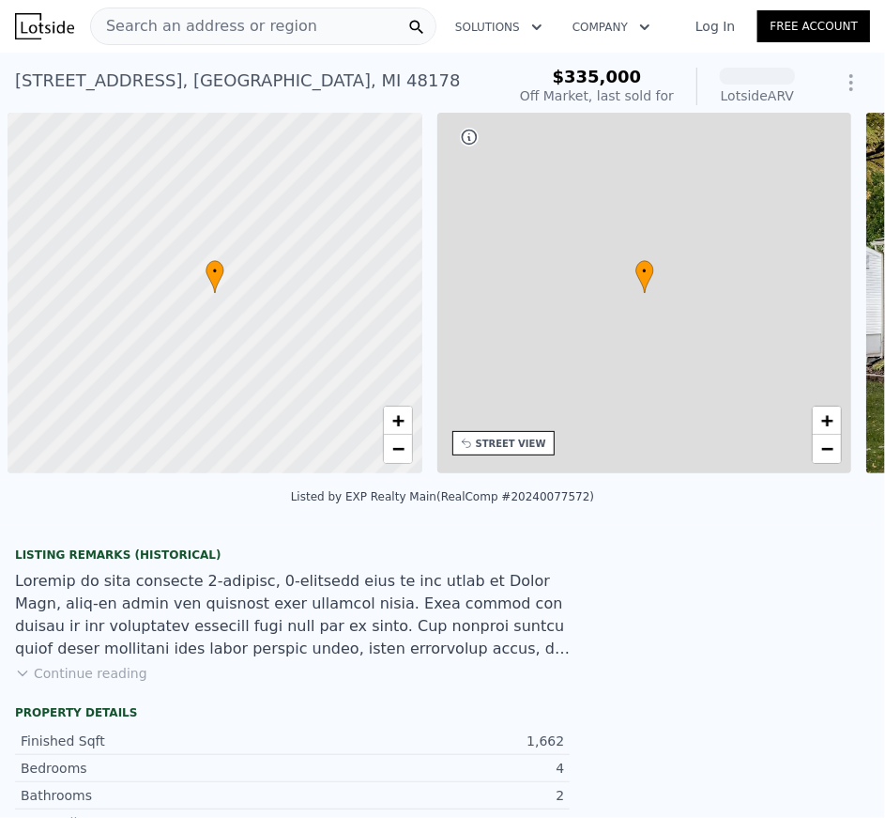
scroll to position [0, 7]
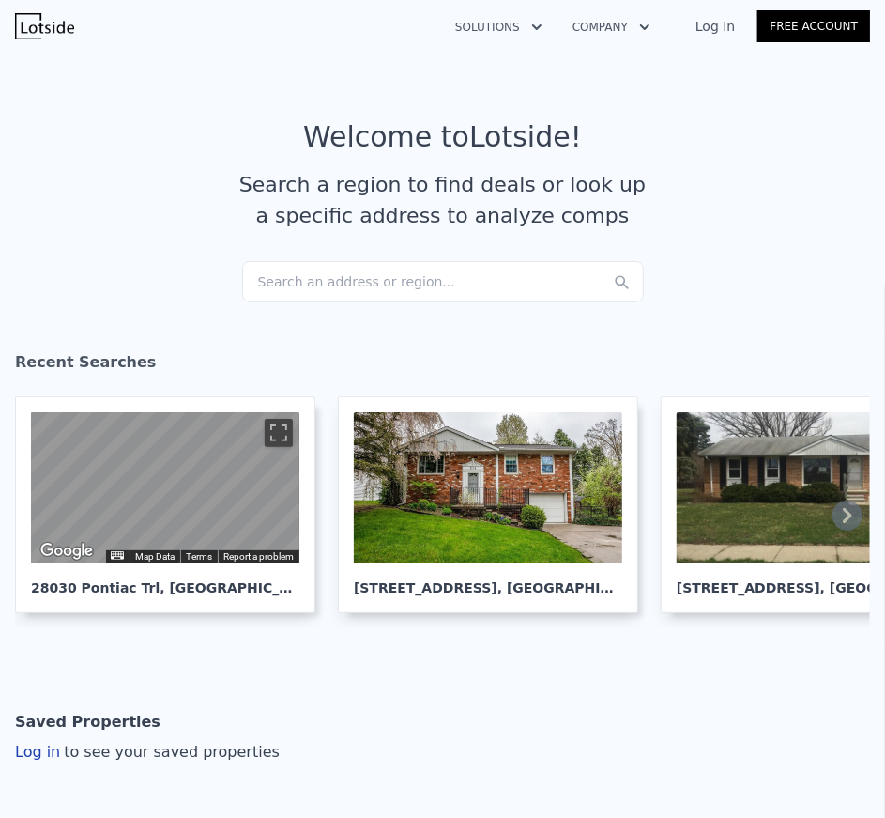
click at [410, 276] on div "Search an address or region..." at bounding box center [443, 281] width 402 height 41
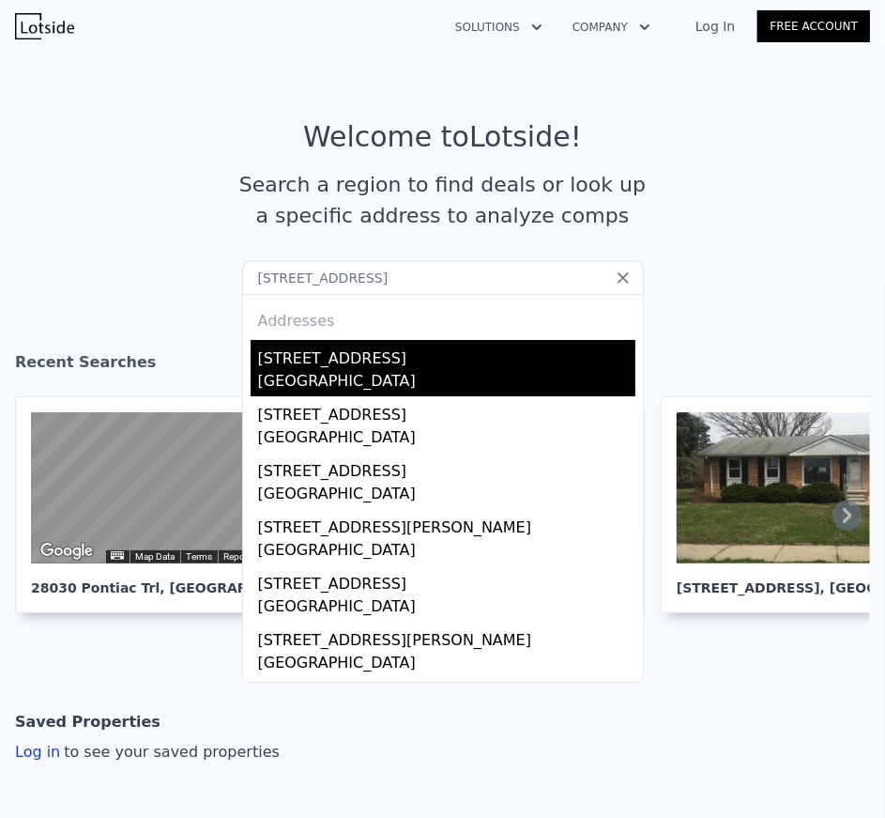
type input "302 Lyon Blvd, South Lyon, MI 48178"
click at [375, 381] on div "South Lyon, MI 48178" at bounding box center [446, 383] width 377 height 26
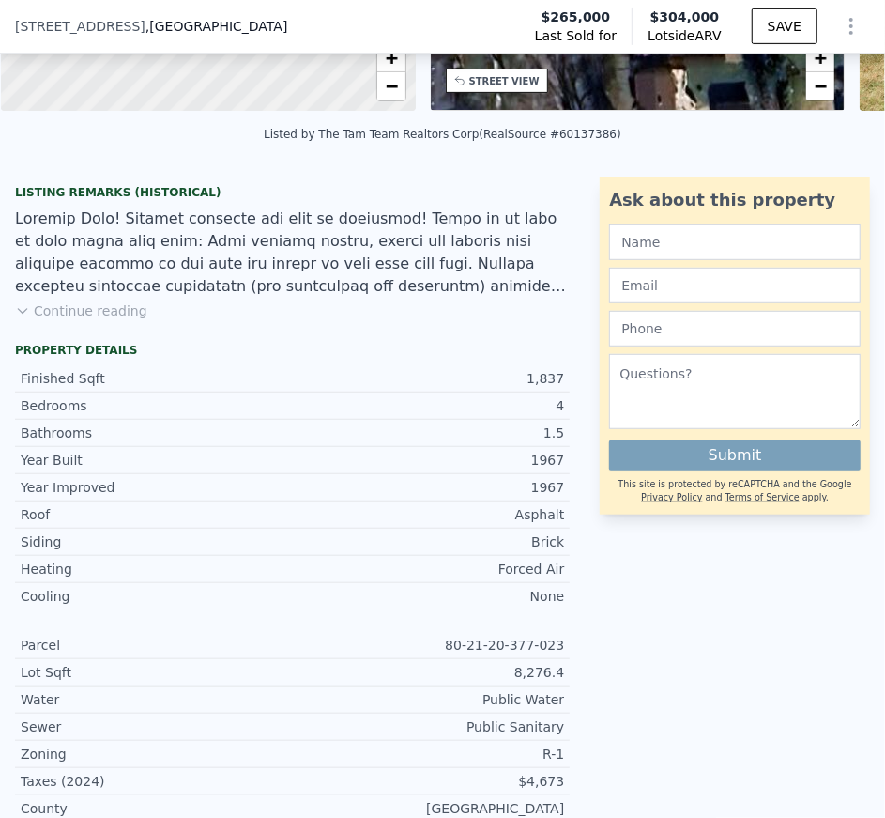
scroll to position [962, 0]
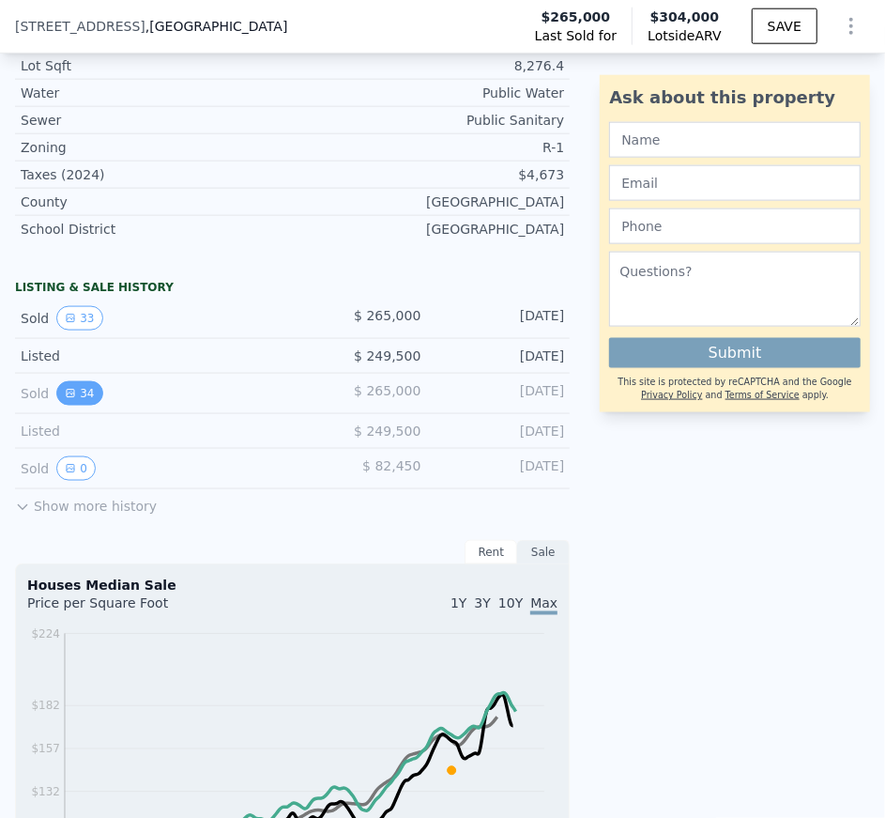
click at [79, 399] on button "34" at bounding box center [79, 393] width 46 height 24
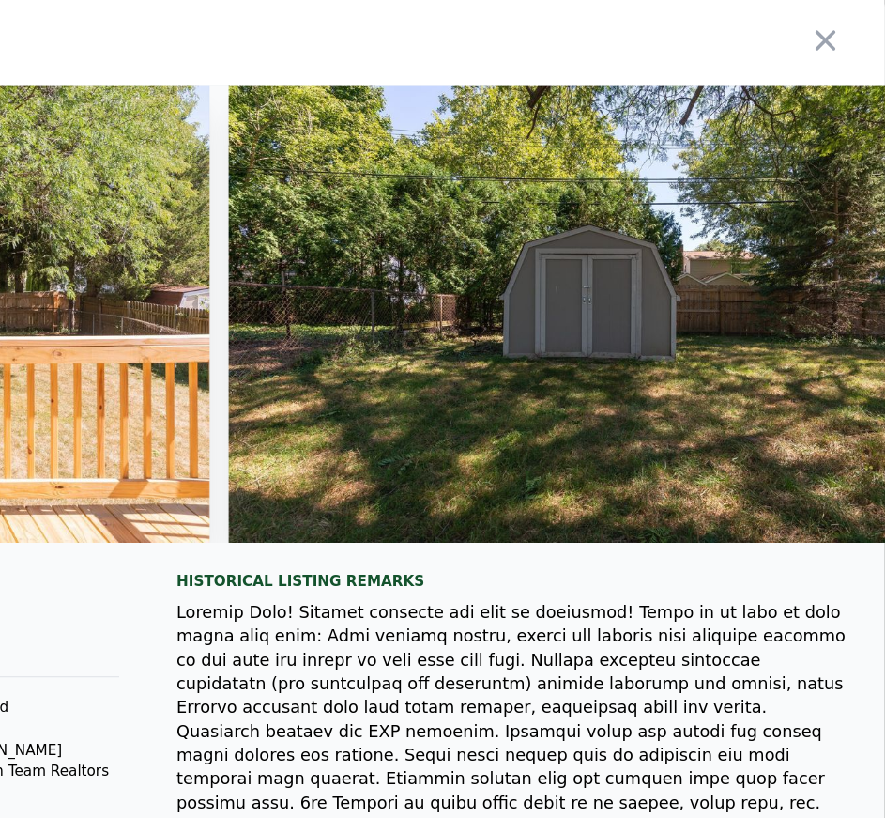
scroll to position [0, 17850]
